Goal: Task Accomplishment & Management: Complete application form

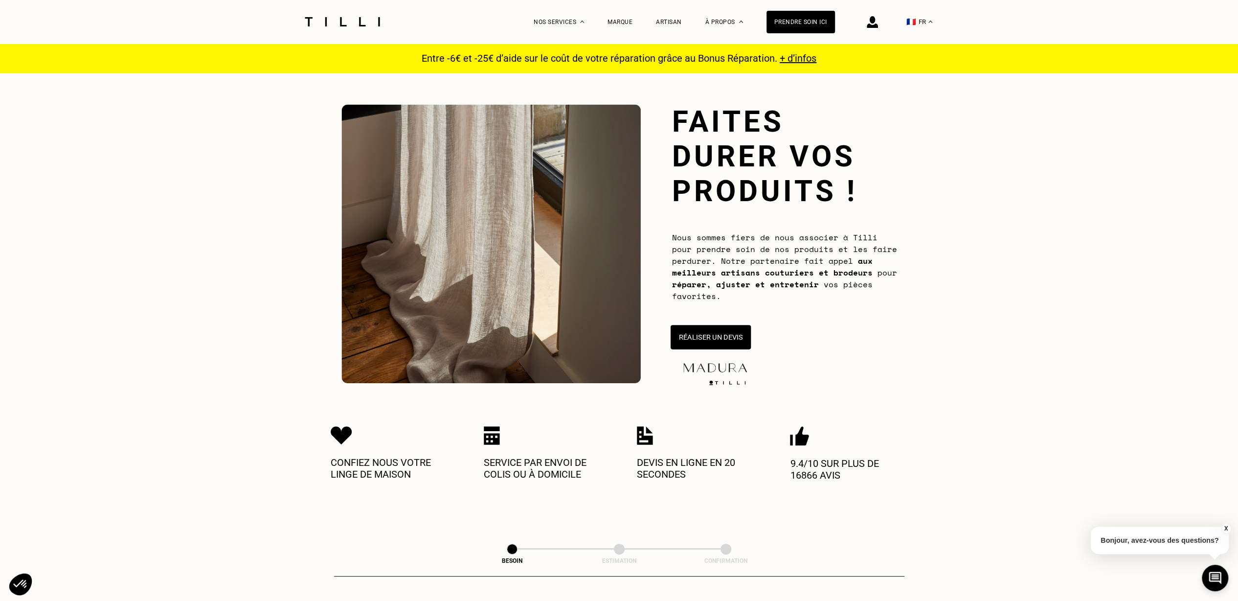
click at [714, 336] on button "Réaliser un devis" at bounding box center [710, 337] width 80 height 24
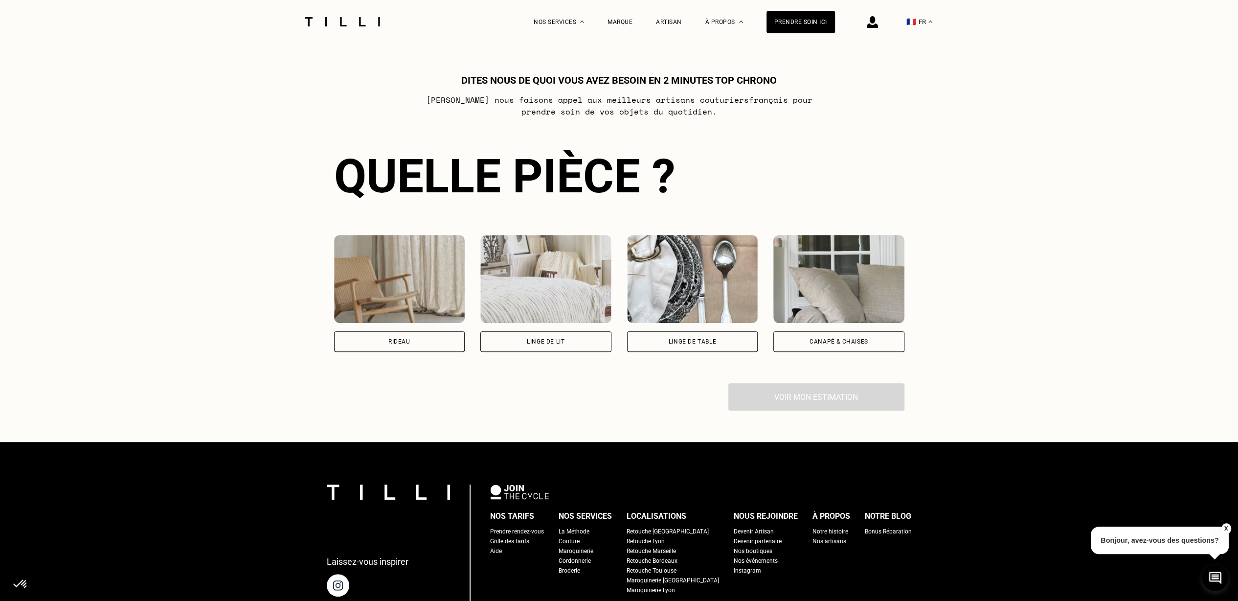
scroll to position [533, 0]
click at [405, 344] on div "Rideau" at bounding box center [399, 342] width 22 height 6
select select "FR"
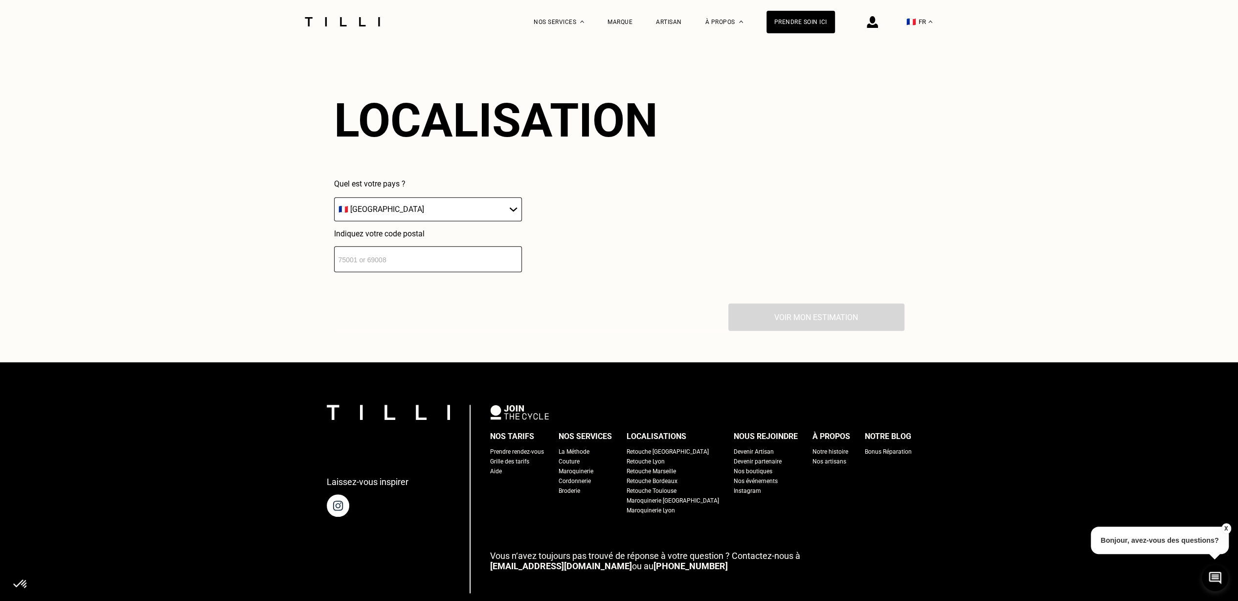
scroll to position [859, 0]
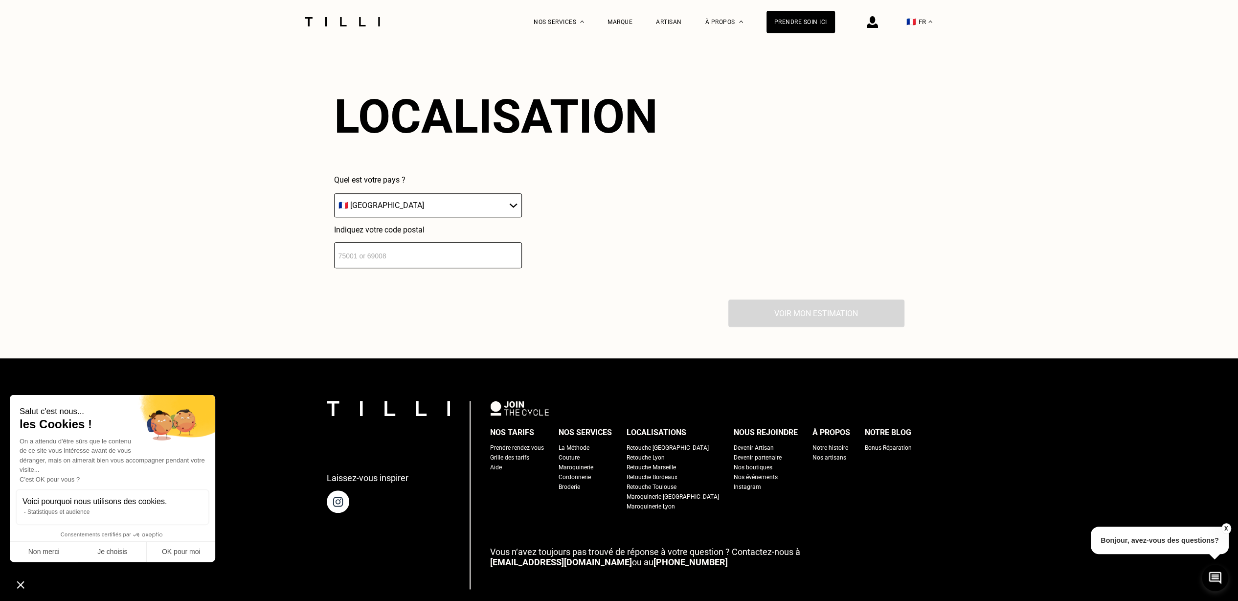
click at [375, 263] on input "number" at bounding box center [428, 255] width 188 height 26
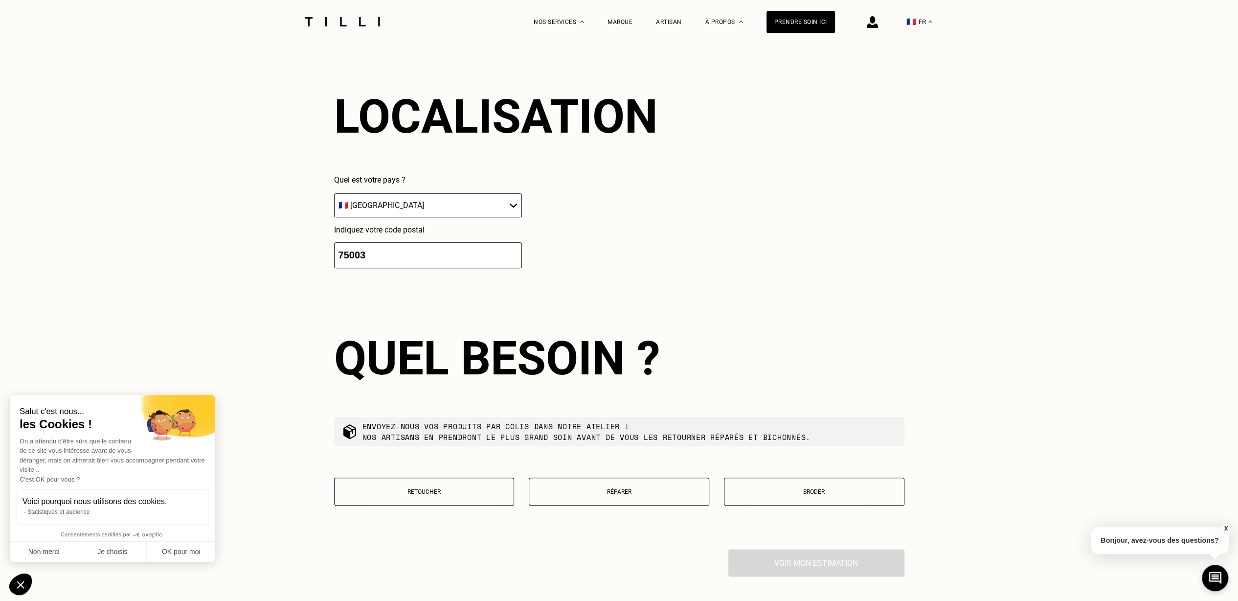
type input "75003"
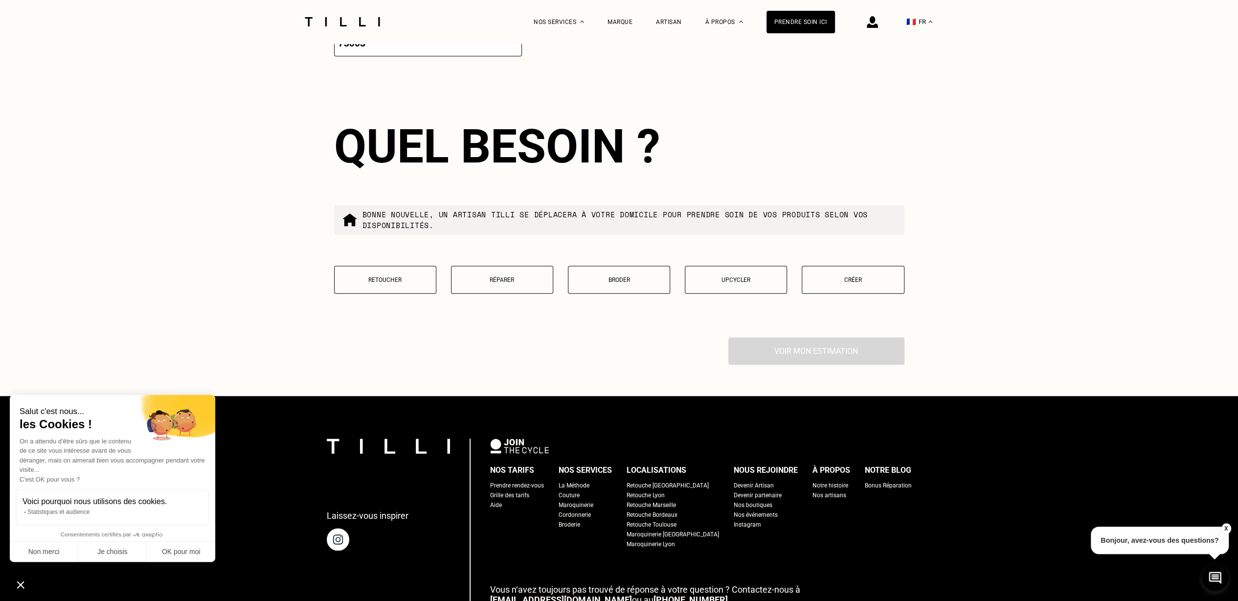
scroll to position [1102, 0]
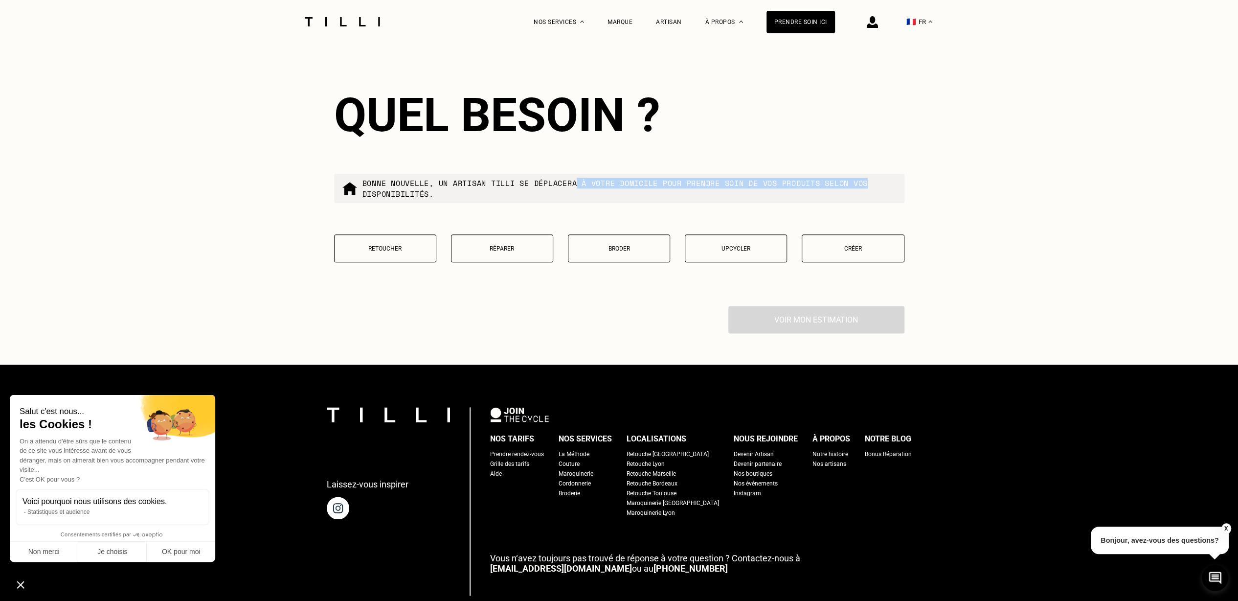
drag, startPoint x: 582, startPoint y: 187, endPoint x: 882, endPoint y: 186, distance: 299.9
click at [882, 186] on p "Bonne nouvelle, un artisan tilli se déplacera à votre domicile pour prendre soi…" at bounding box center [630, 189] width 534 height 22
click at [393, 190] on p "Bonne nouvelle, un artisan tilli se déplacera à votre domicile pour prendre soi…" at bounding box center [630, 189] width 534 height 22
drag, startPoint x: 185, startPoint y: 554, endPoint x: 192, endPoint y: 548, distance: 9.7
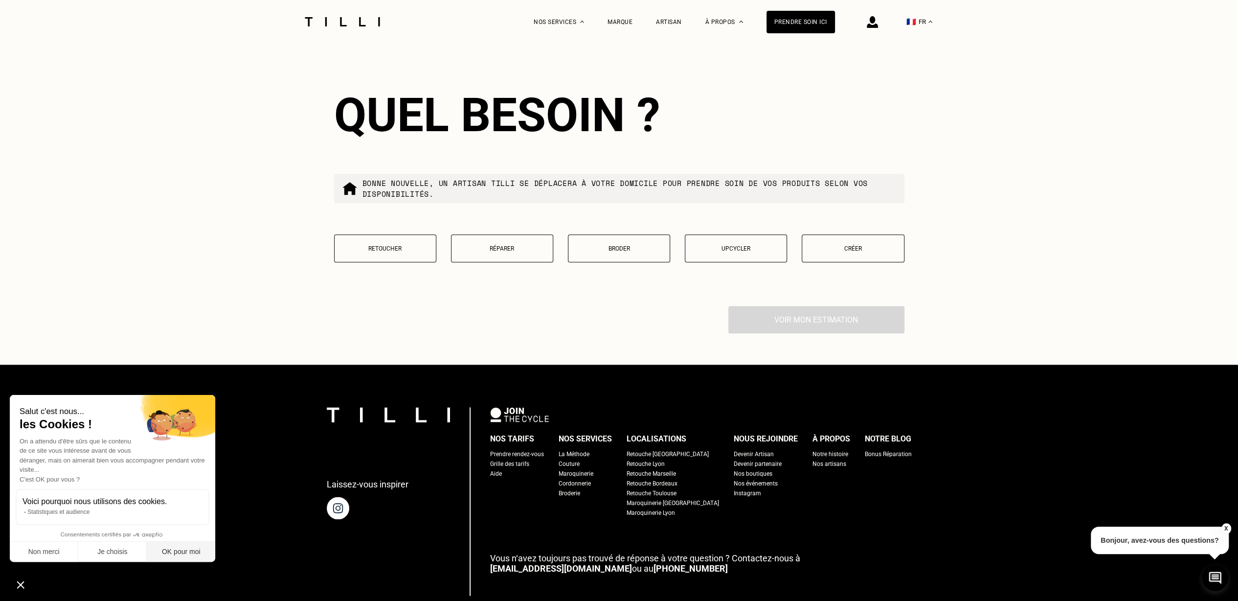
click at [185, 554] on button "OK pour moi" at bounding box center [181, 552] width 68 height 21
checkbox input "true"
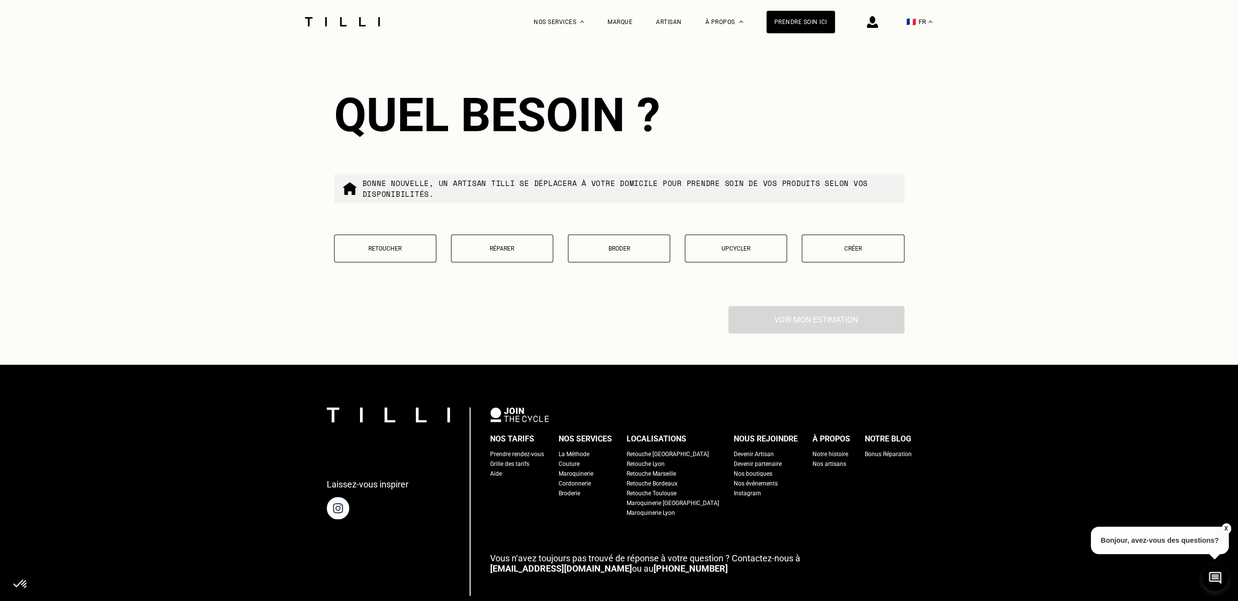
click at [638, 457] on div "Retouche [GEOGRAPHIC_DATA]" at bounding box center [668, 454] width 82 height 10
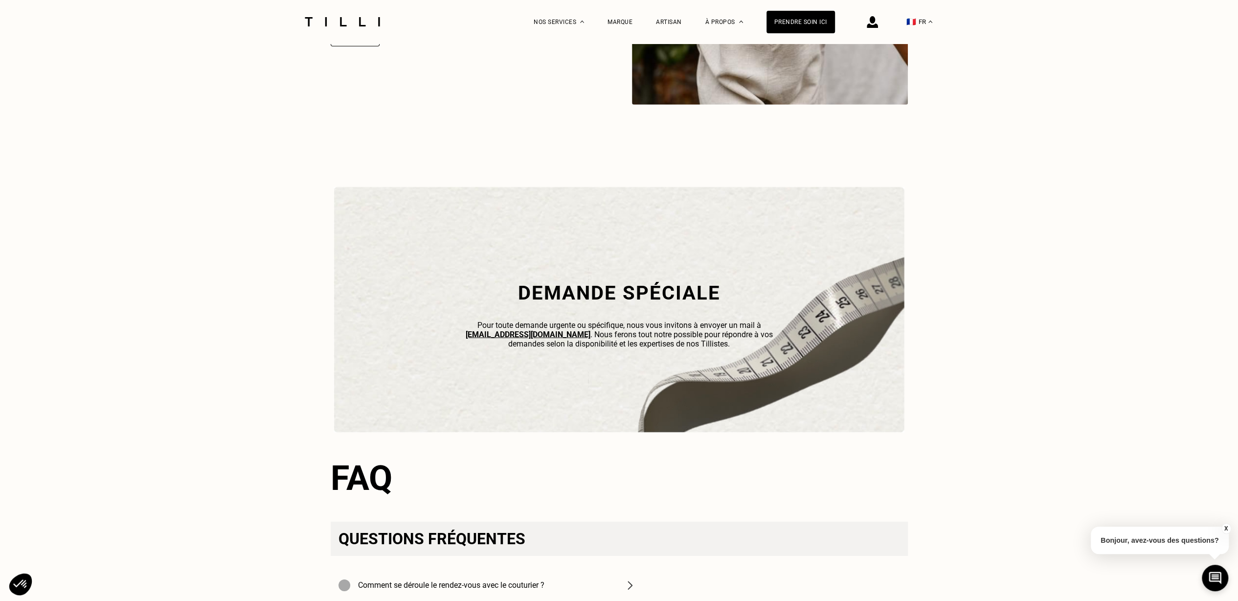
scroll to position [3082, 0]
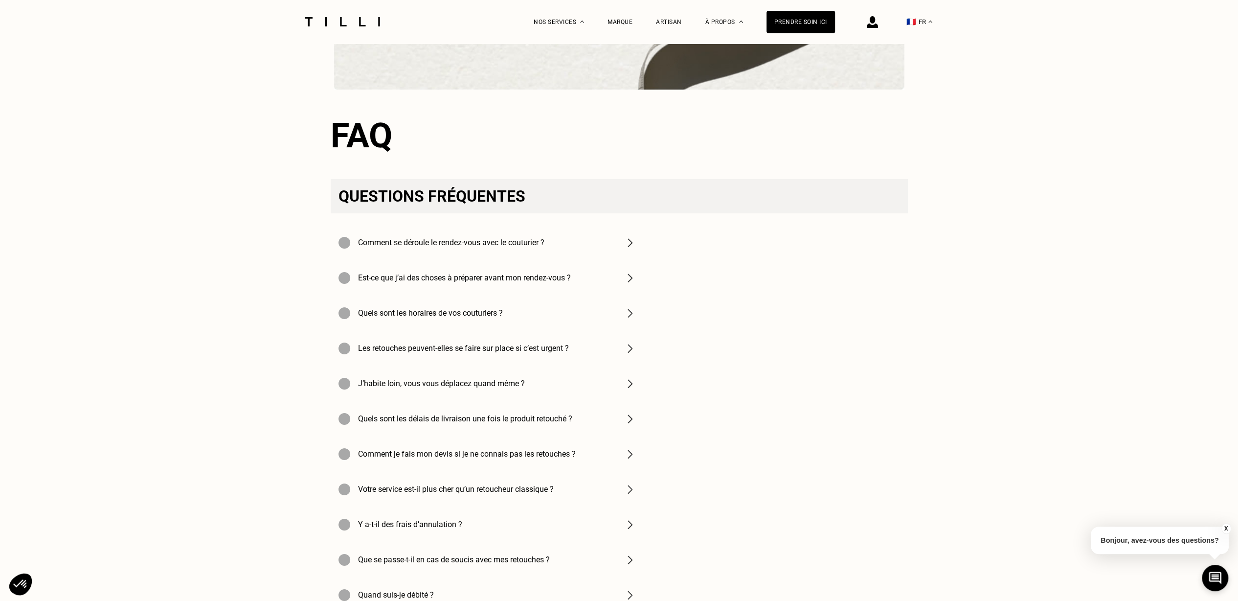
click at [472, 247] on h4 "Comment se déroule le rendez-vous avec le couturier ?" at bounding box center [451, 242] width 186 height 9
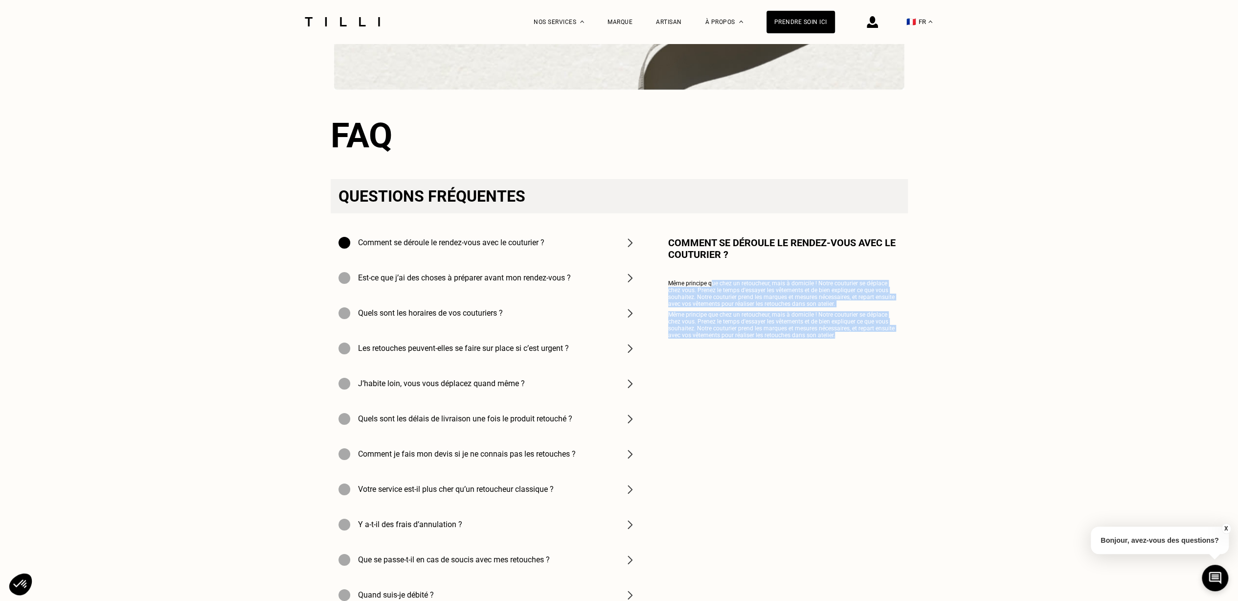
drag, startPoint x: 776, startPoint y: 290, endPoint x: 950, endPoint y: 376, distance: 193.7
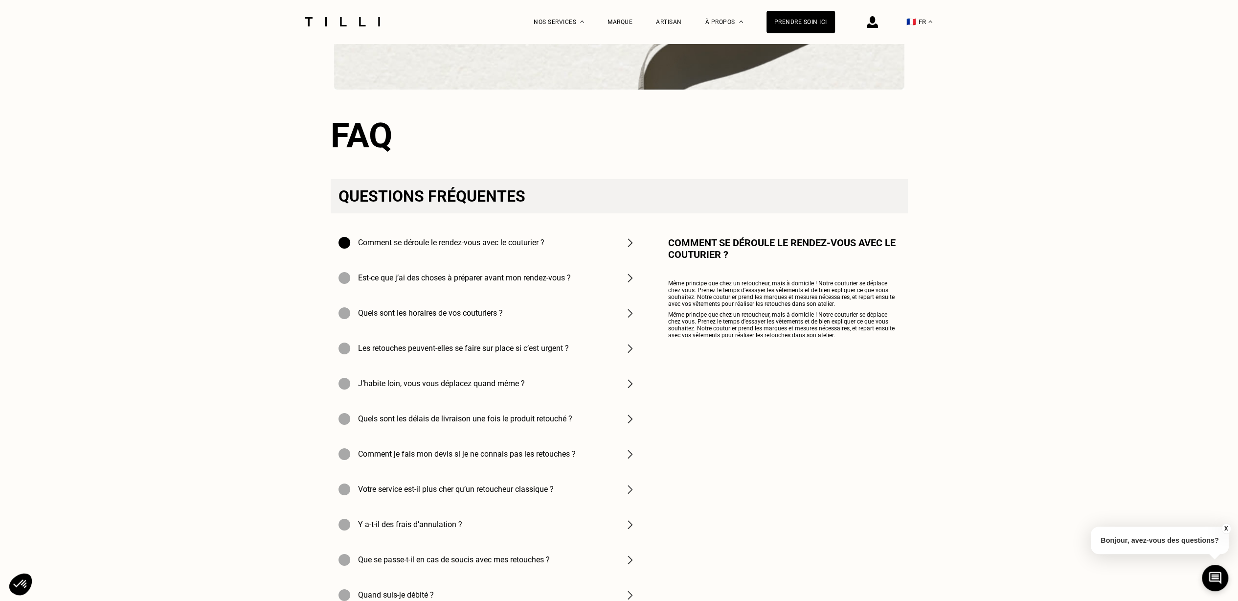
click at [625, 288] on div "Est-ce que j’ai des choses à préparer avant mon rendez-vous ?" at bounding box center [487, 277] width 313 height 35
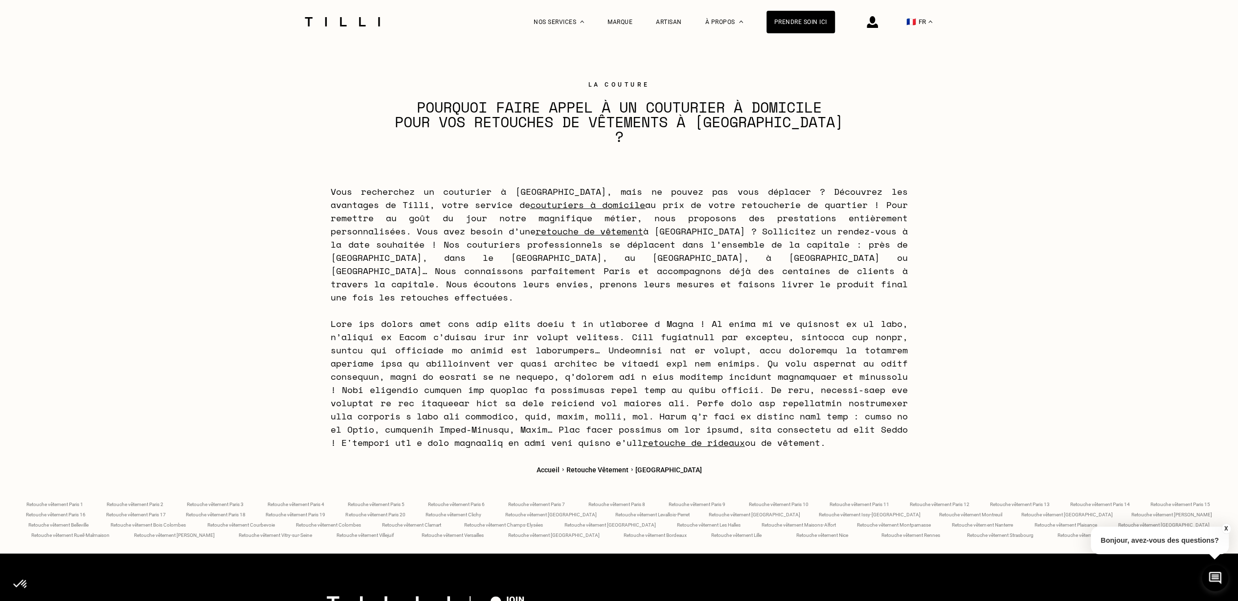
scroll to position [3719, 0]
